Goal: Task Accomplishment & Management: Manage account settings

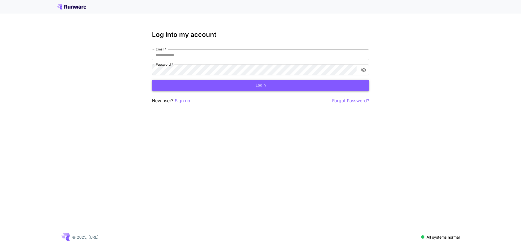
type input "**********"
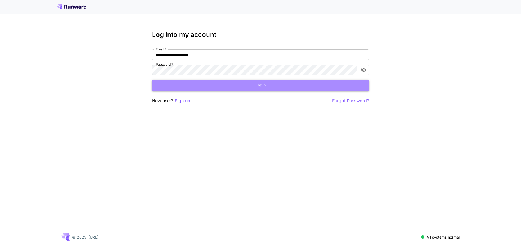
click at [213, 83] on button "Login" at bounding box center [260, 85] width 217 height 11
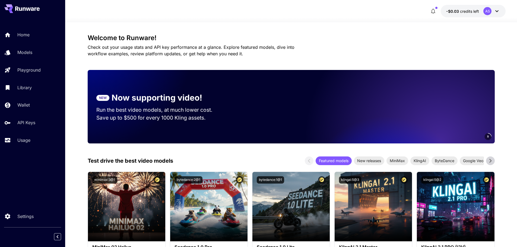
click at [466, 13] on span "credits left" at bounding box center [469, 11] width 19 height 5
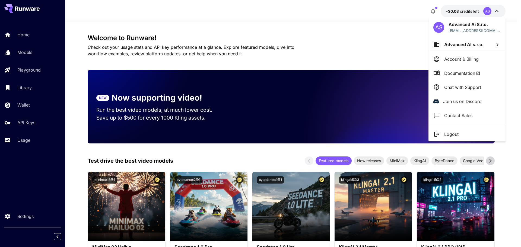
click at [430, 8] on div at bounding box center [260, 123] width 521 height 247
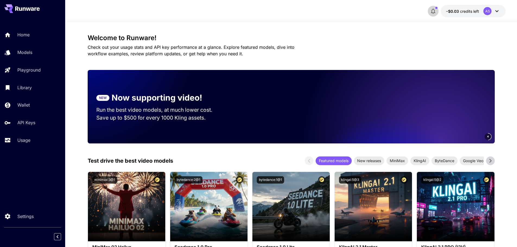
click at [434, 12] on icon "button" at bounding box center [433, 11] width 7 height 7
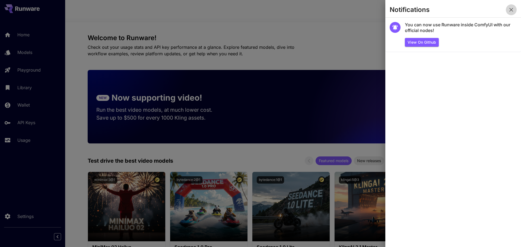
click at [513, 10] on icon "button" at bounding box center [511, 10] width 7 height 7
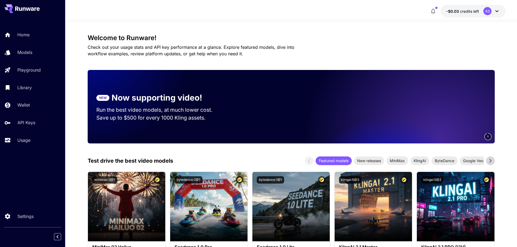
click at [492, 12] on div "AS" at bounding box center [492, 11] width 17 height 8
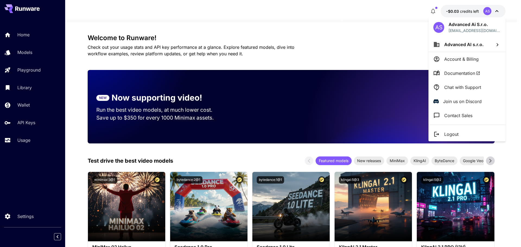
click at [26, 106] on div at bounding box center [260, 123] width 521 height 247
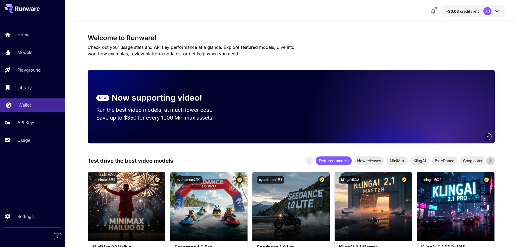
click at [25, 106] on p "Wallet" at bounding box center [24, 105] width 12 height 7
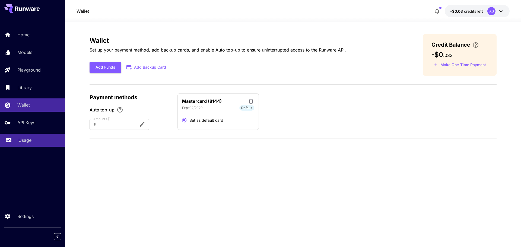
click at [26, 144] on link "Usage" at bounding box center [32, 140] width 65 height 13
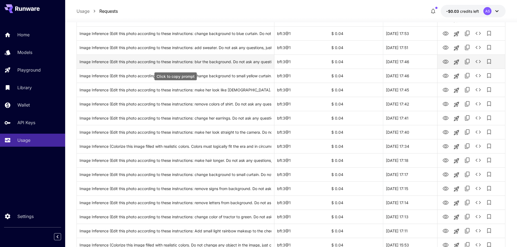
scroll to position [596, 0]
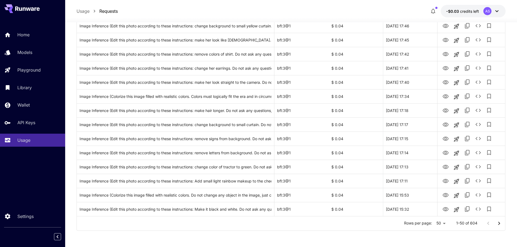
click at [451, 219] on div "Rows per page: 50 ** 1–50 of 604" at bounding box center [291, 224] width 428 height 14
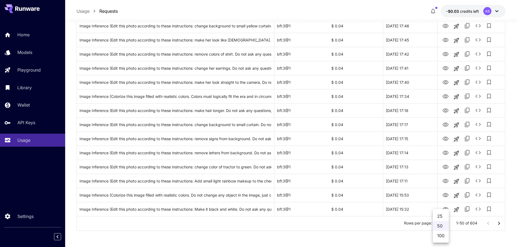
click at [442, 236] on li "100" at bounding box center [441, 236] width 16 height 10
type input "***"
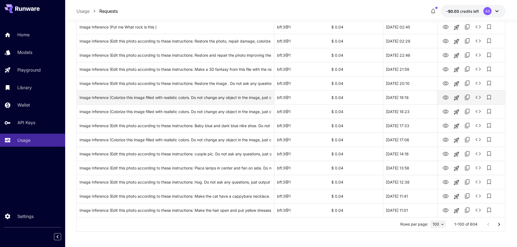
scroll to position [1302, 0]
click at [495, 225] on button "Go to next page" at bounding box center [499, 223] width 11 height 11
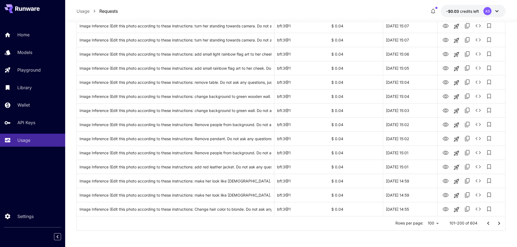
click at [502, 226] on icon "Go to next page" at bounding box center [499, 223] width 7 height 7
click at [500, 228] on button "Go to next page" at bounding box center [499, 223] width 11 height 11
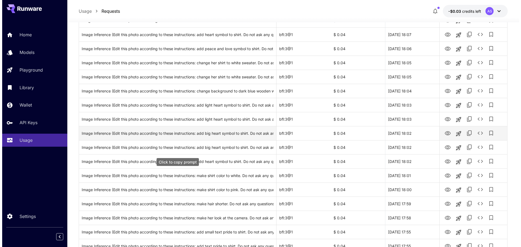
scroll to position [0, 0]
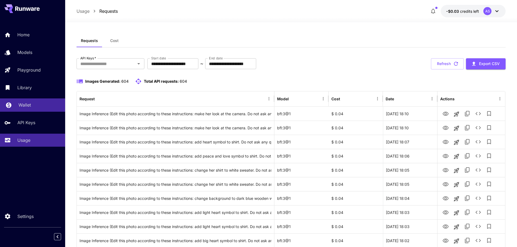
click at [30, 102] on p "Wallet" at bounding box center [24, 105] width 12 height 7
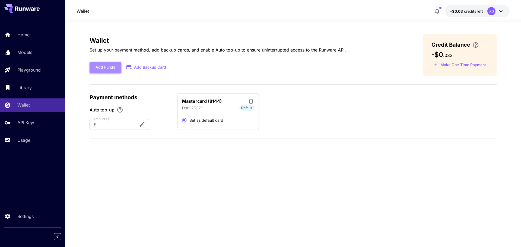
click at [113, 69] on button "Add Funds" at bounding box center [106, 67] width 32 height 11
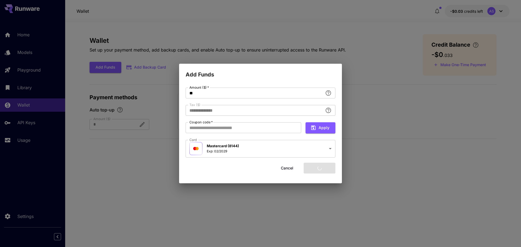
type input "****"
click at [325, 169] on button "Add funds" at bounding box center [320, 168] width 32 height 11
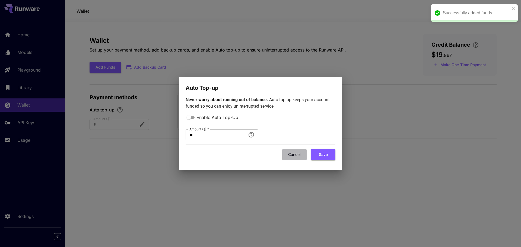
click at [298, 157] on button "Cancel" at bounding box center [294, 154] width 24 height 11
